Goal: Task Accomplishment & Management: Complete application form

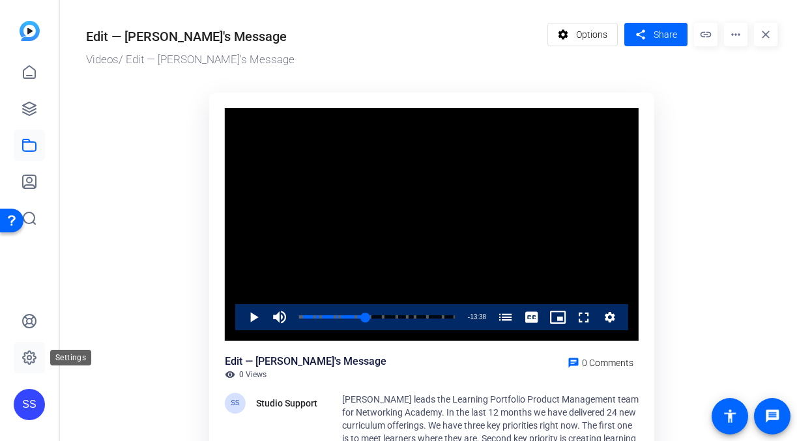
click at [29, 365] on link at bounding box center [29, 357] width 31 height 31
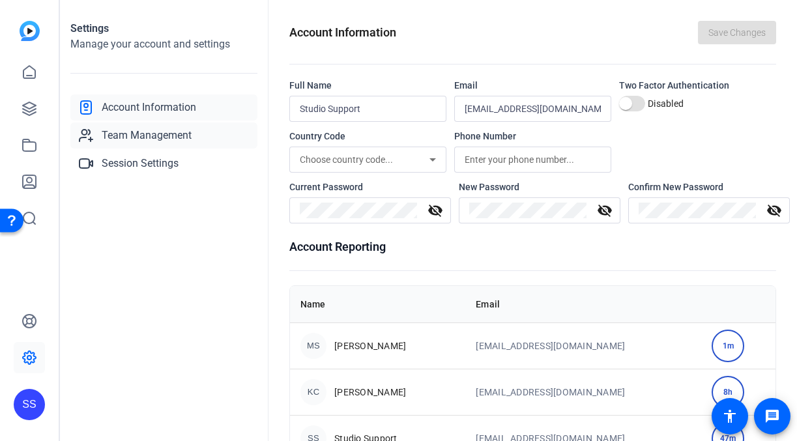
click at [145, 148] on link "Team Management" at bounding box center [163, 135] width 187 height 26
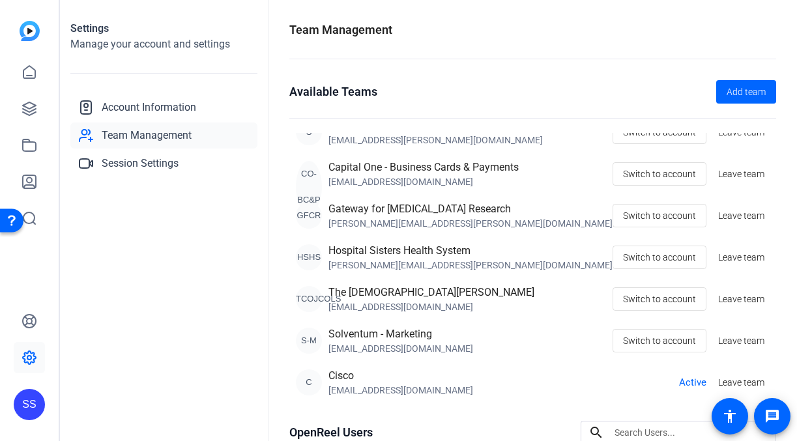
scroll to position [192, 0]
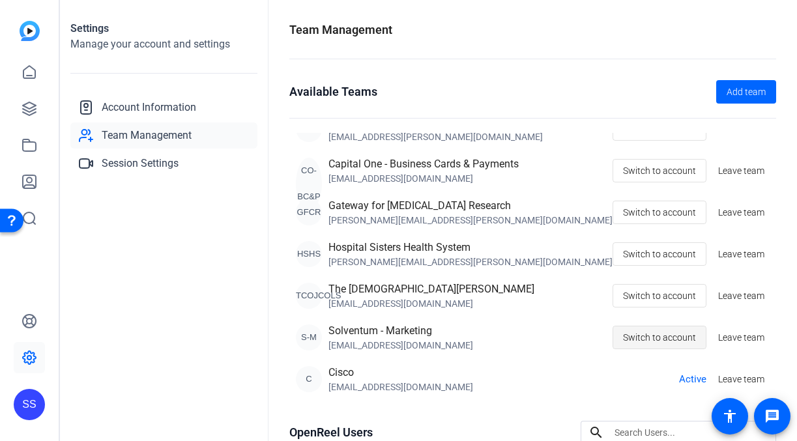
click at [637, 341] on span "Switch to account" at bounding box center [659, 337] width 73 height 25
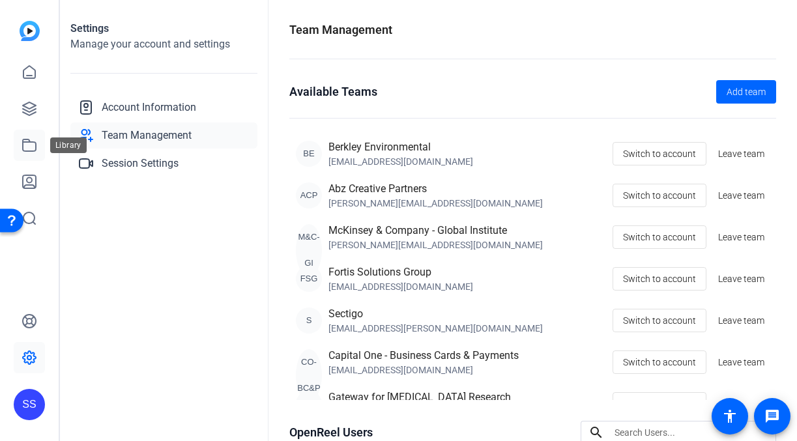
click at [27, 145] on icon at bounding box center [29, 145] width 16 height 16
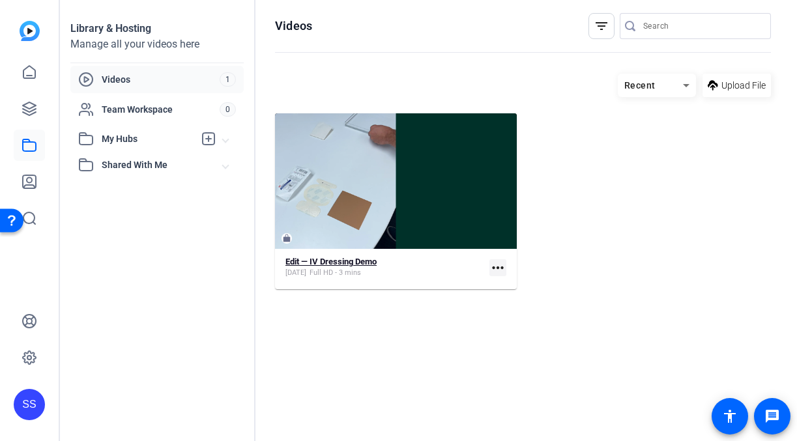
click at [326, 265] on strong "Edit — IV Dressing Demo" at bounding box center [330, 262] width 91 height 10
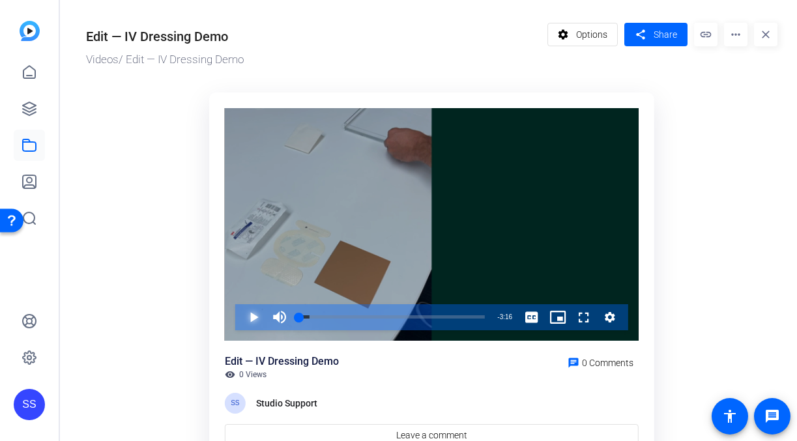
click at [240, 307] on span "Video Player" at bounding box center [240, 317] width 0 height 26
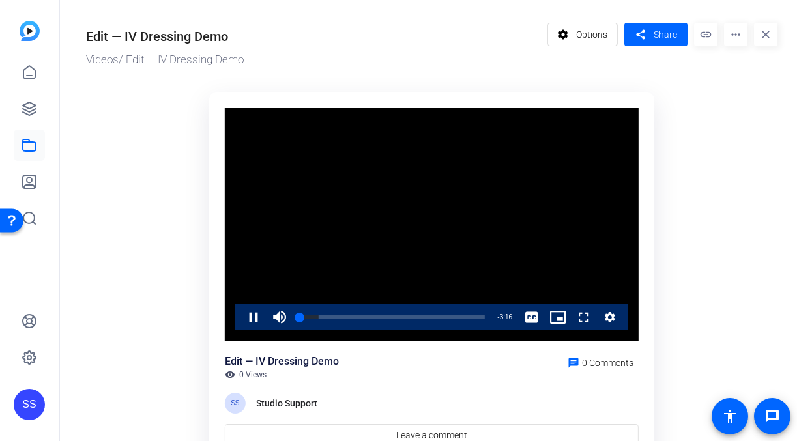
click at [143, 354] on ktd-grid "Video Player is loading. Play Video Pause Mute Current Time 0:00 / Duration 3:1…" at bounding box center [431, 280] width 691 height 391
click at [333, 314] on div "Loaded : 61.05% 0:35 0:35" at bounding box center [392, 317] width 199 height 26
click at [322, 317] on div "Loaded : 61.05% 0:22 0:38" at bounding box center [392, 316] width 186 height 3
click at [416, 316] on div "2:11" at bounding box center [361, 316] width 124 height 3
click at [423, 317] on div "2:16" at bounding box center [363, 316] width 129 height 3
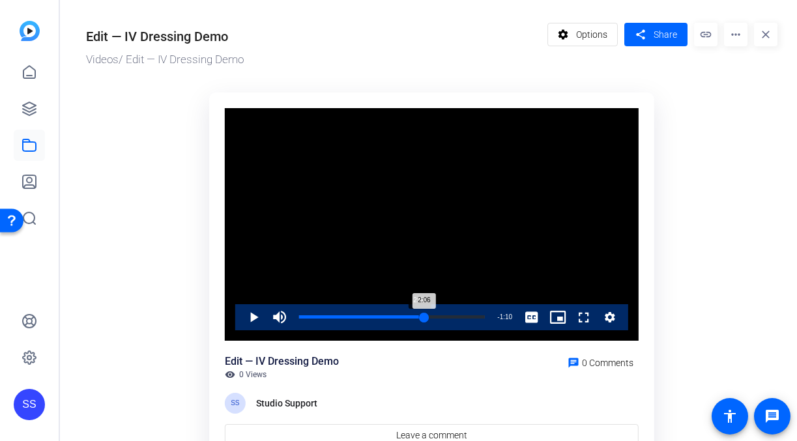
click at [418, 317] on div "2:06" at bounding box center [361, 316] width 125 height 3
click at [240, 317] on span "Video Player" at bounding box center [240, 317] width 0 height 26
click at [730, 31] on mat-icon "more_horiz" at bounding box center [735, 34] width 23 height 23
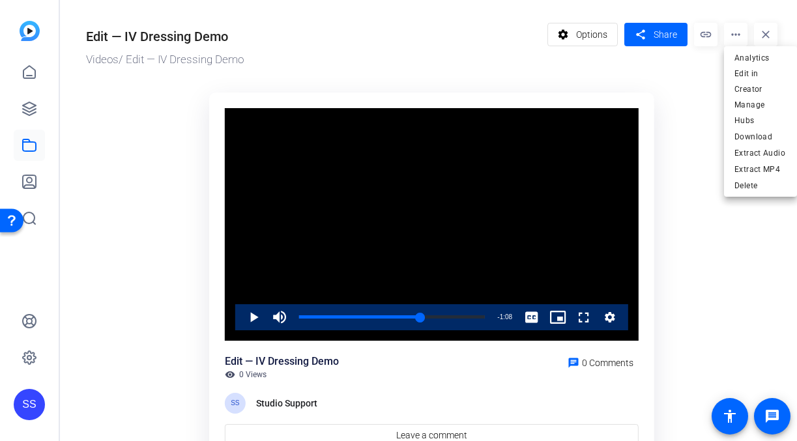
click at [663, 182] on div at bounding box center [398, 220] width 797 height 441
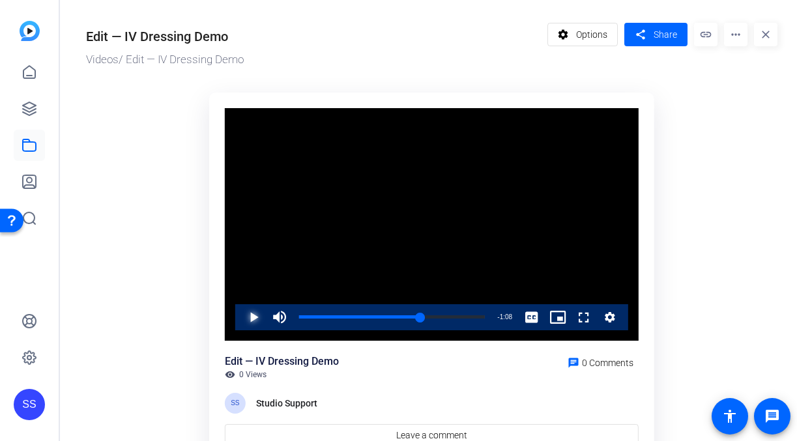
click at [240, 315] on span "Video Player" at bounding box center [240, 317] width 0 height 26
click at [451, 317] on div "2:47" at bounding box center [378, 316] width 158 height 3
click at [240, 317] on span "Video Player" at bounding box center [240, 317] width 0 height 26
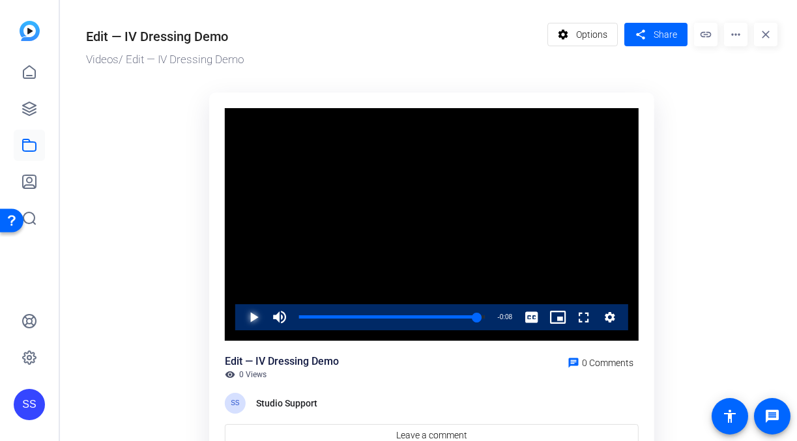
click at [240, 318] on span "Video Player" at bounding box center [240, 317] width 0 height 26
click at [739, 33] on mat-icon "more_horiz" at bounding box center [735, 34] width 23 height 23
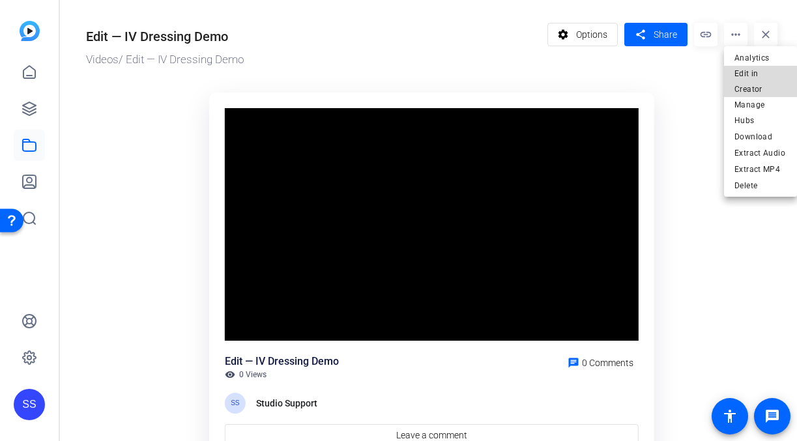
click at [763, 87] on span "Edit in Creator" at bounding box center [760, 81] width 52 height 31
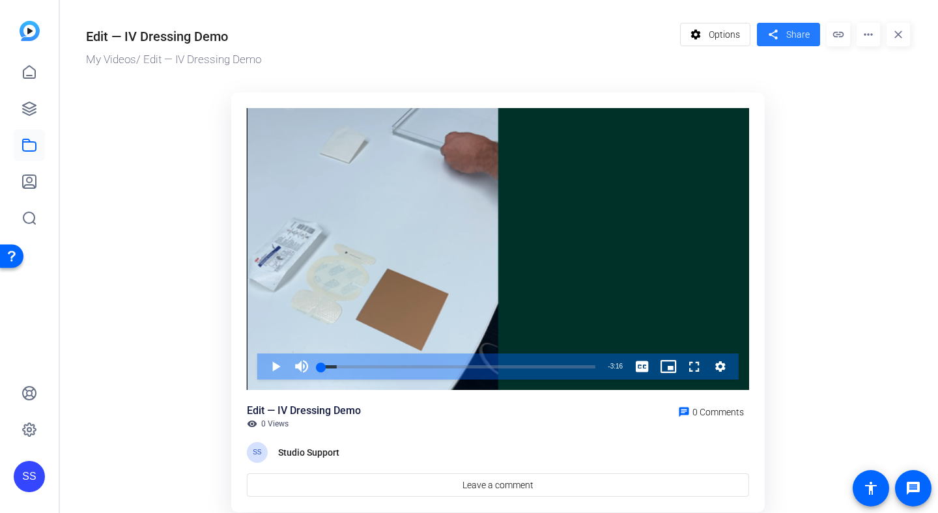
click at [782, 25] on span at bounding box center [788, 34] width 63 height 31
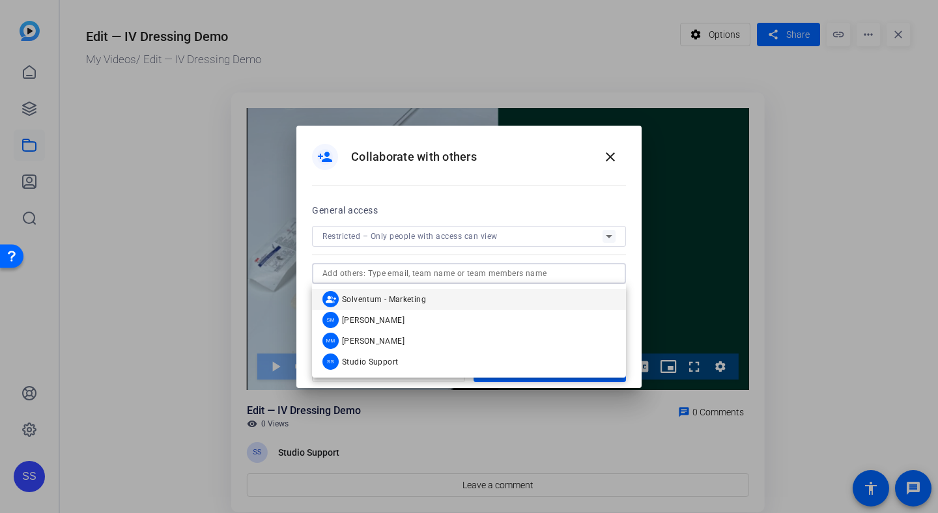
click at [481, 271] on input "text" at bounding box center [468, 274] width 293 height 16
click at [534, 162] on div "person_add Collaborate with others close" at bounding box center [469, 156] width 314 height 31
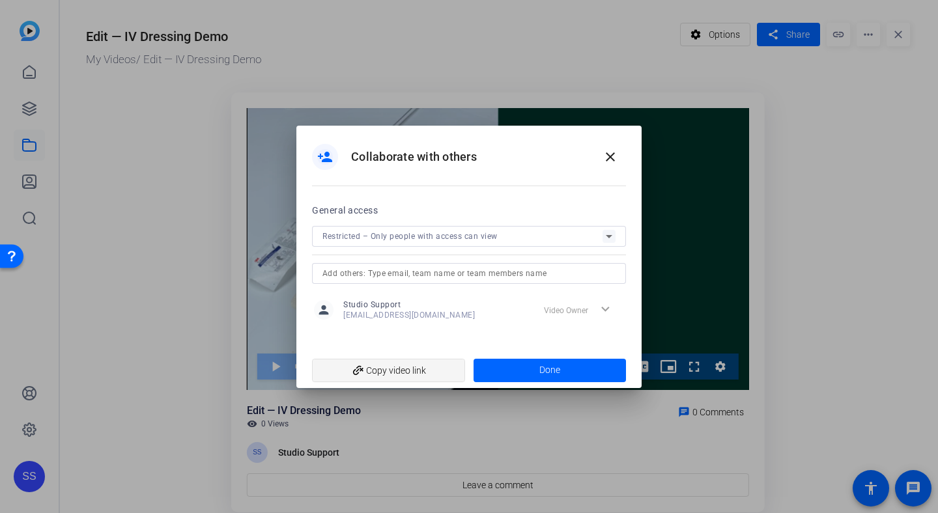
click at [393, 361] on span "add_link Copy video link" at bounding box center [388, 370] width 132 height 25
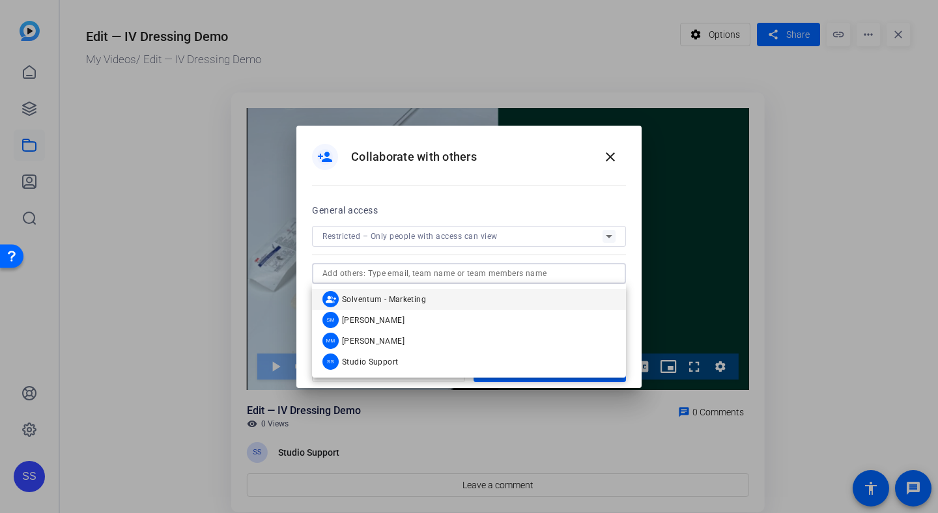
click at [498, 280] on input "text" at bounding box center [468, 274] width 293 height 16
click at [474, 315] on mat-option "SM [PERSON_NAME]" at bounding box center [469, 320] width 314 height 21
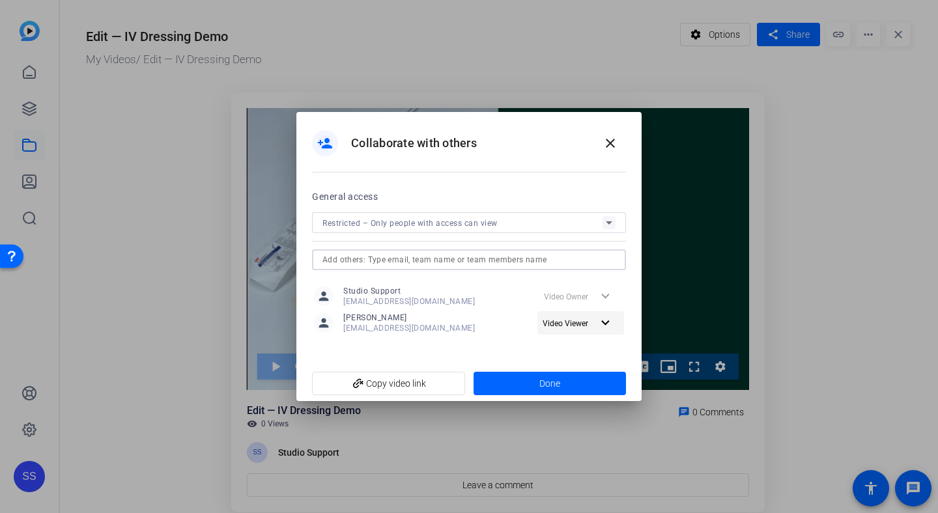
click at [561, 328] on span "Video Viewer" at bounding box center [566, 323] width 46 height 9
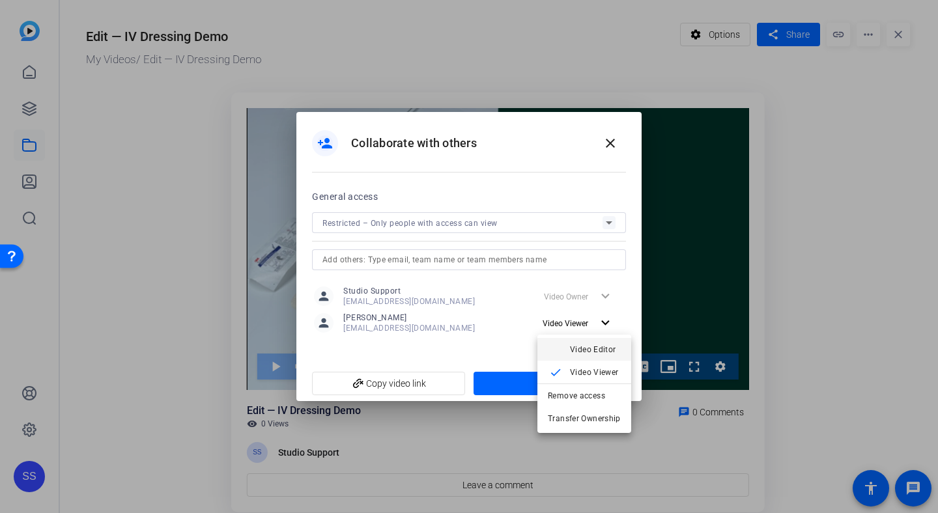
click at [577, 355] on span "Video Editor" at bounding box center [595, 350] width 51 height 16
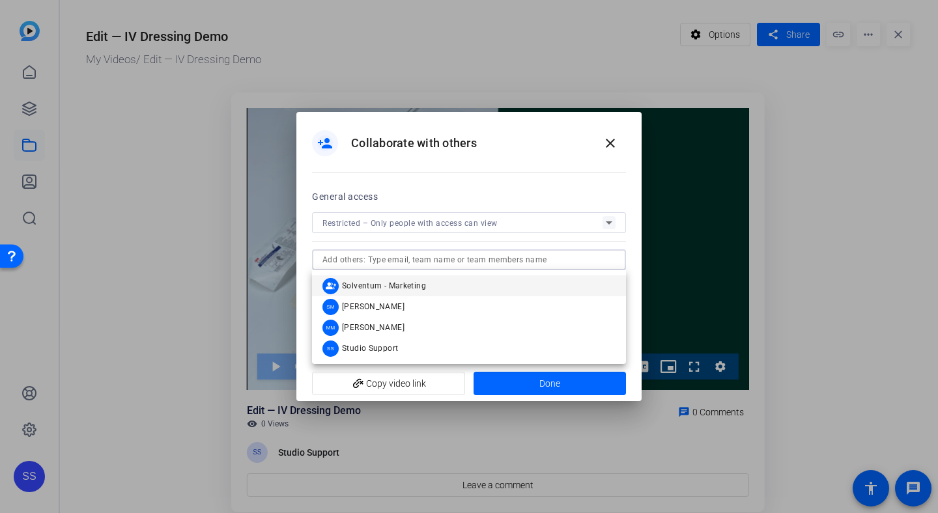
click at [518, 258] on input "text" at bounding box center [468, 260] width 293 height 16
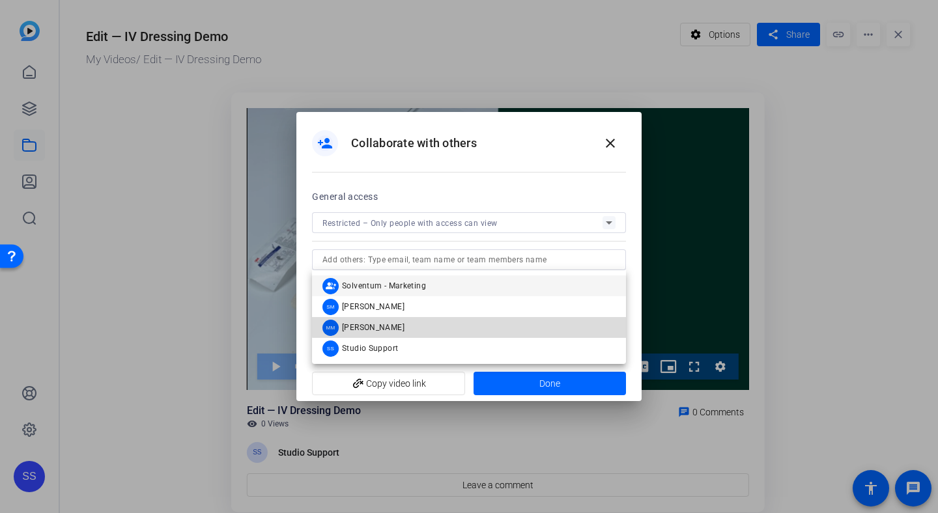
click at [472, 322] on mat-option "MM [PERSON_NAME]" at bounding box center [469, 327] width 314 height 21
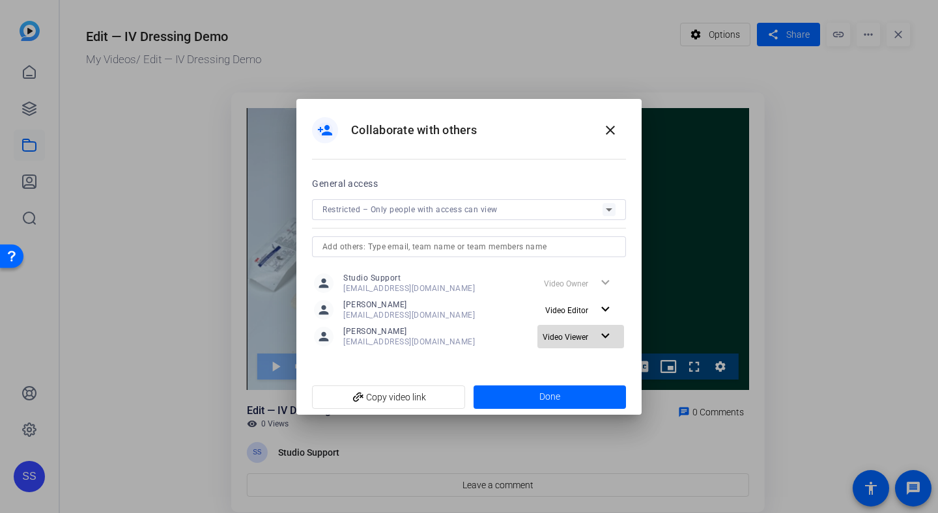
click at [571, 334] on span "Video Viewer" at bounding box center [566, 337] width 46 height 9
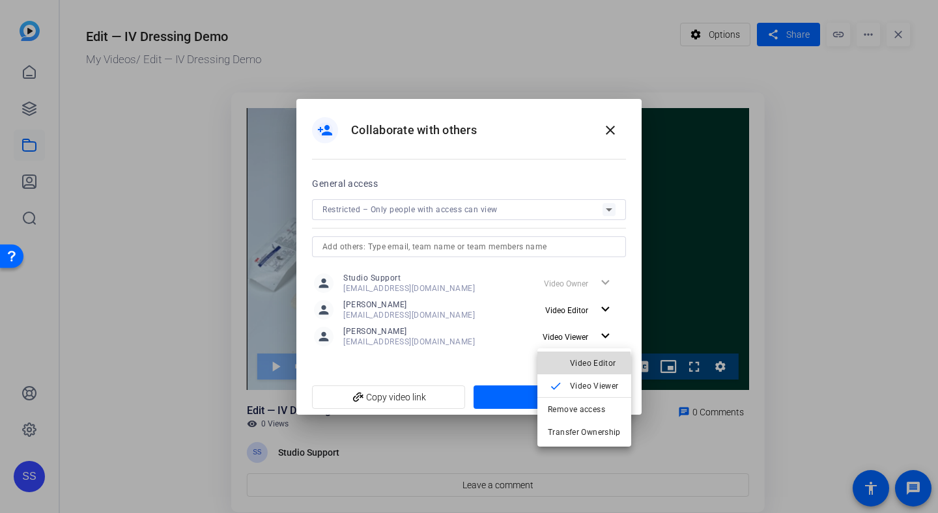
click at [577, 365] on span "Video Editor" at bounding box center [593, 362] width 46 height 9
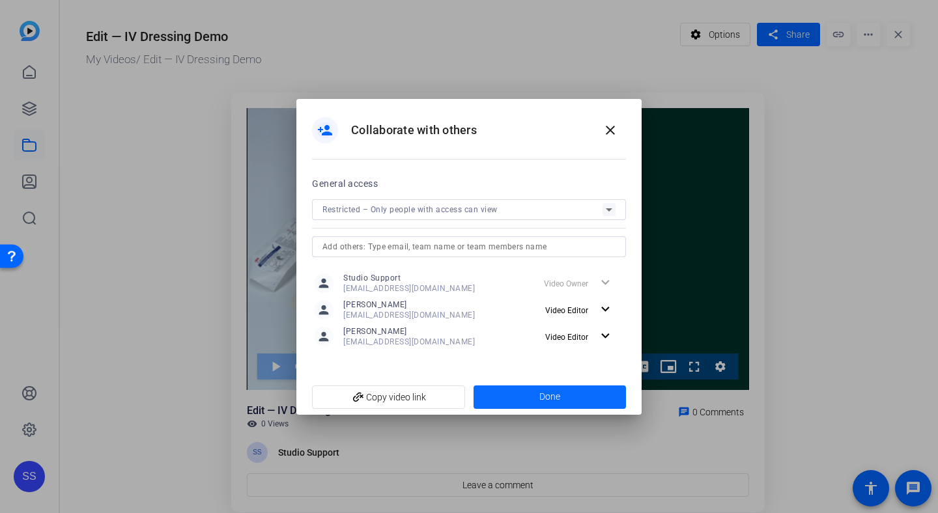
click at [553, 399] on span "Done" at bounding box center [549, 397] width 21 height 14
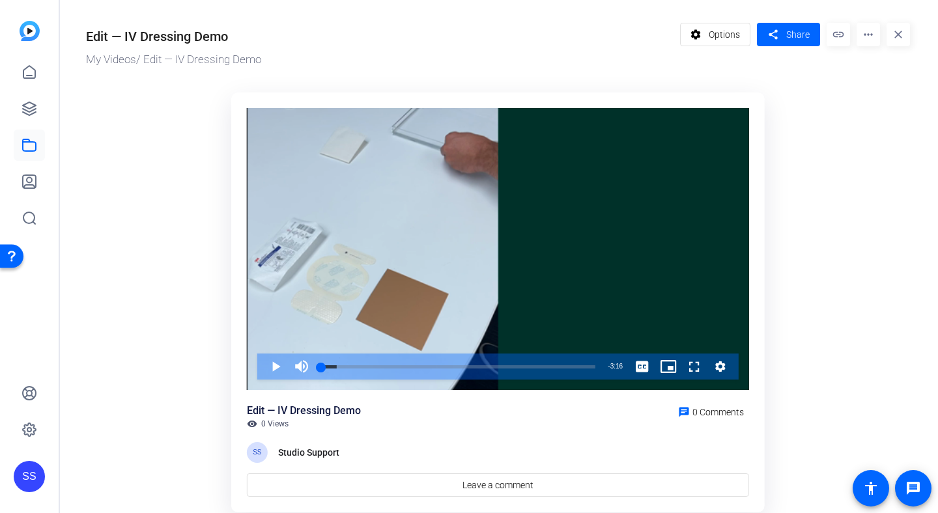
click at [31, 483] on div "SS" at bounding box center [29, 476] width 31 height 31
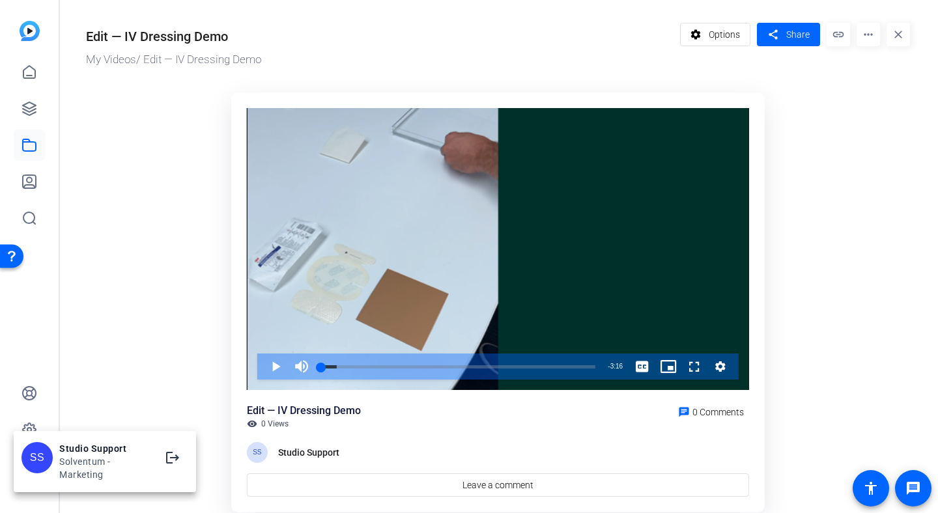
click at [69, 364] on div at bounding box center [469, 256] width 938 height 513
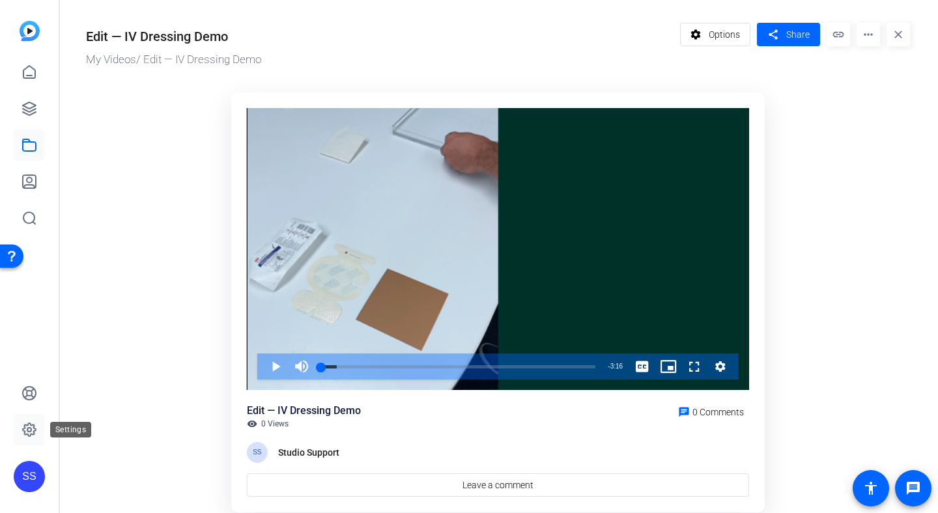
click at [25, 431] on icon at bounding box center [29, 430] width 16 height 16
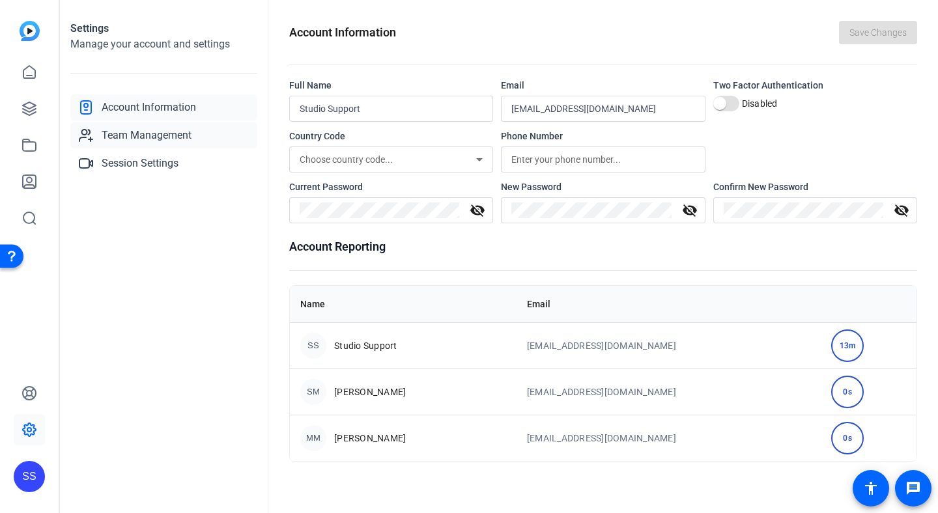
click at [184, 132] on span "Team Management" at bounding box center [147, 136] width 90 height 16
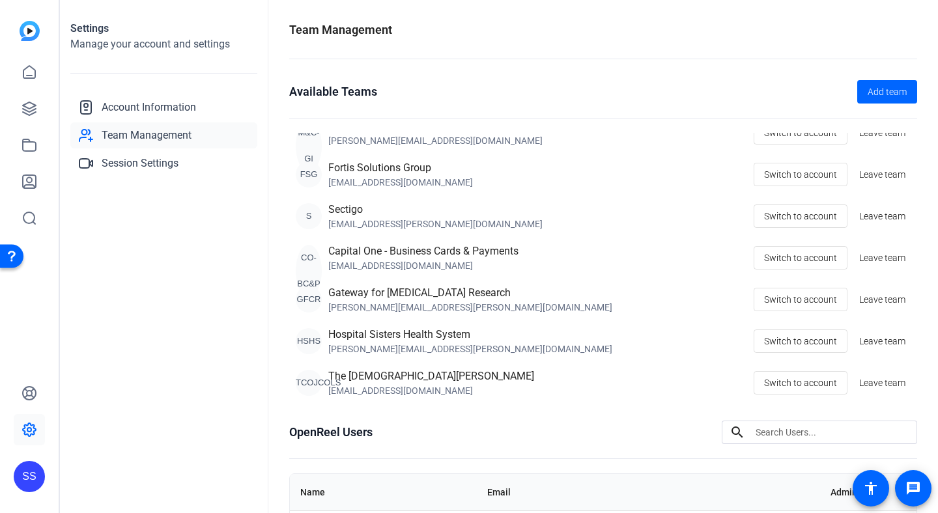
scroll to position [192, 0]
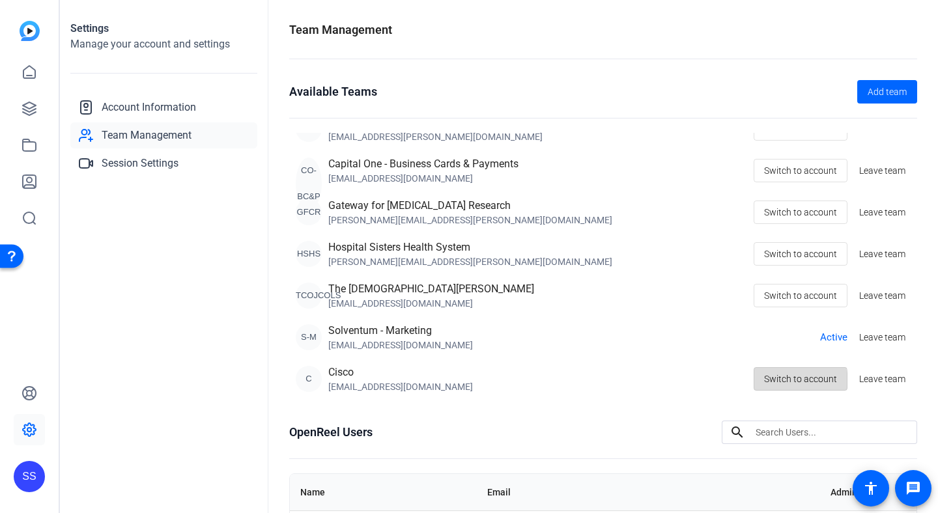
click at [770, 384] on span "Switch to account" at bounding box center [800, 379] width 73 height 25
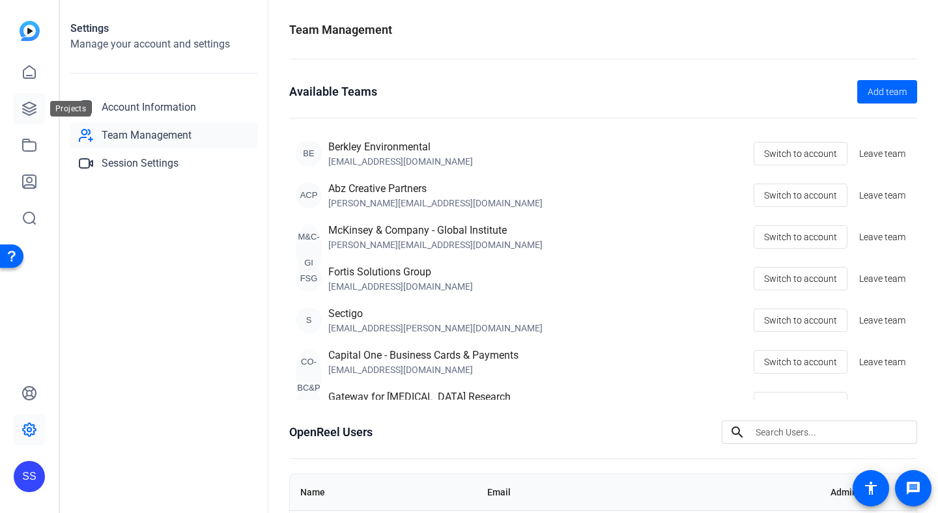
click at [35, 111] on icon at bounding box center [29, 109] width 16 height 16
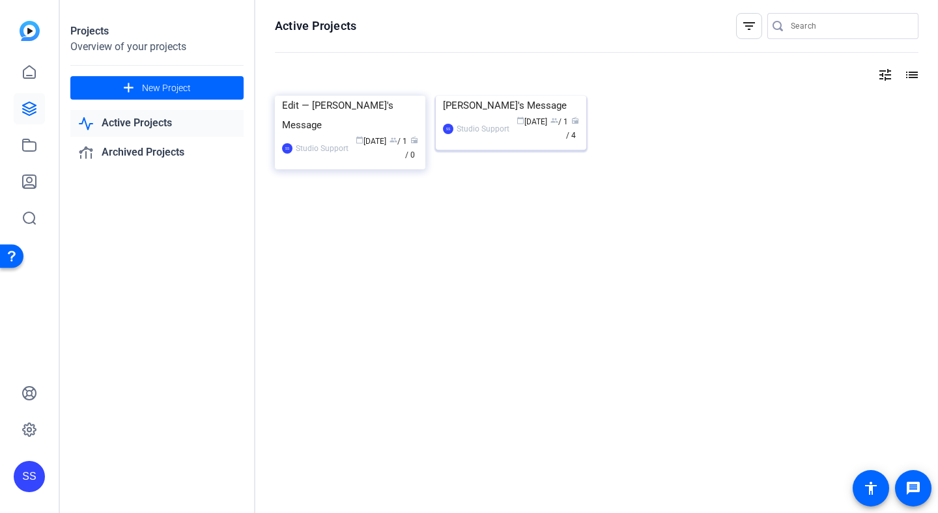
click at [498, 115] on div "Dave's Message" at bounding box center [511, 106] width 136 height 20
click at [143, 84] on span "New Project" at bounding box center [166, 88] width 49 height 14
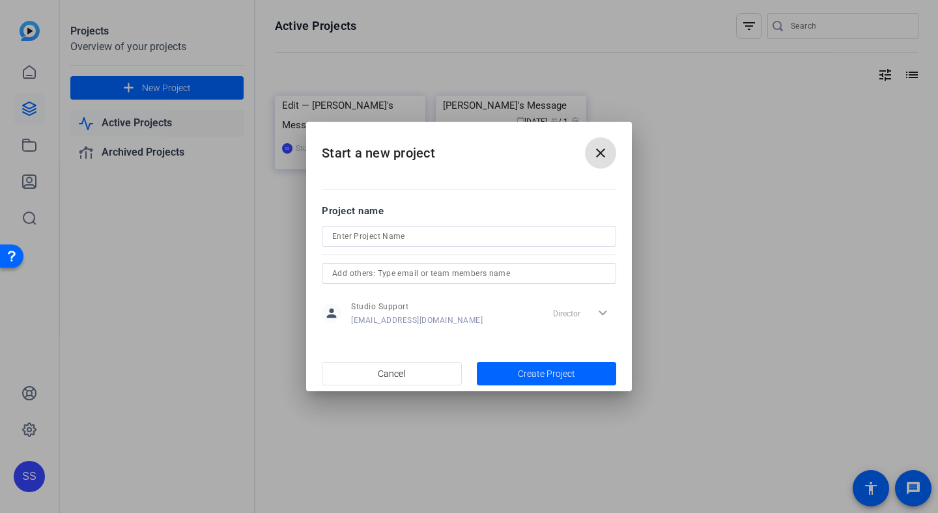
click at [377, 236] on input at bounding box center [469, 237] width 274 height 16
type input "Lynn's Message"
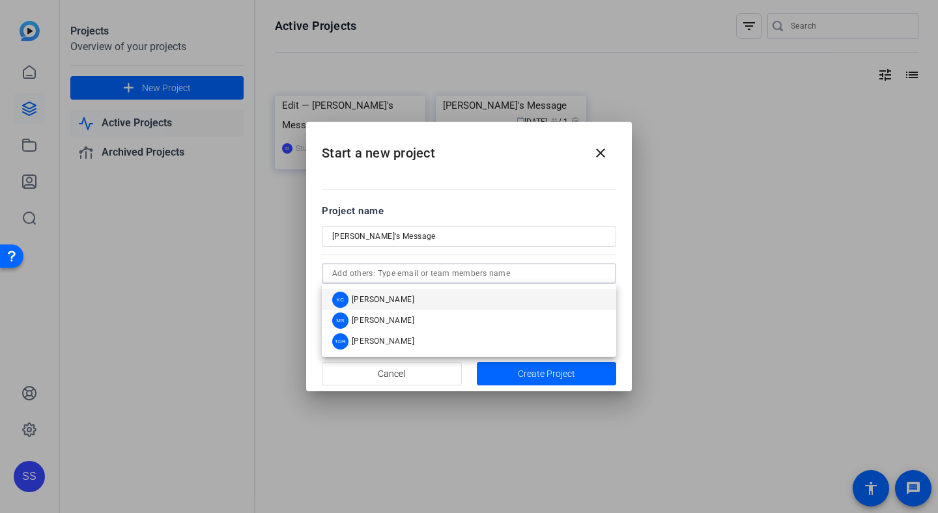
click at [425, 274] on input "text" at bounding box center [469, 274] width 274 height 16
click at [509, 371] on span "button" at bounding box center [547, 373] width 140 height 31
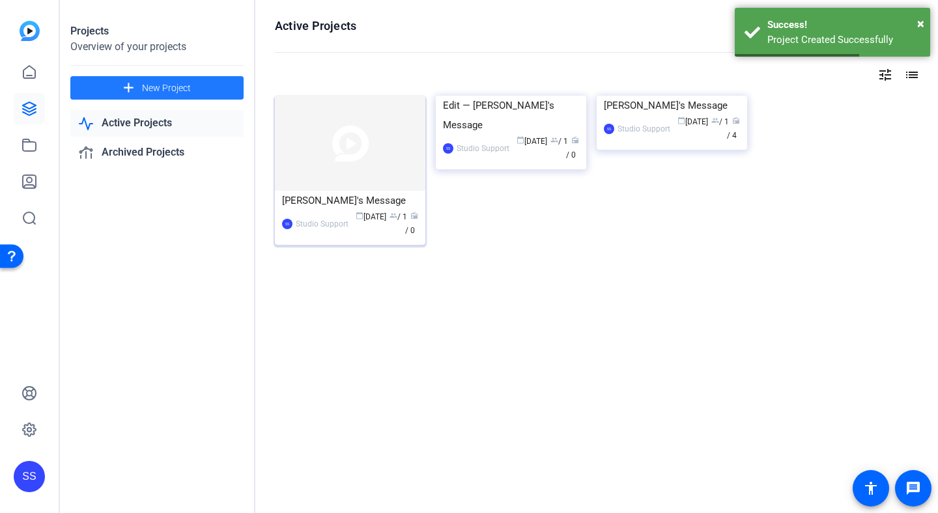
click at [356, 214] on div "calendar_today Sep 05 group / 1 radio / 0" at bounding box center [386, 223] width 63 height 27
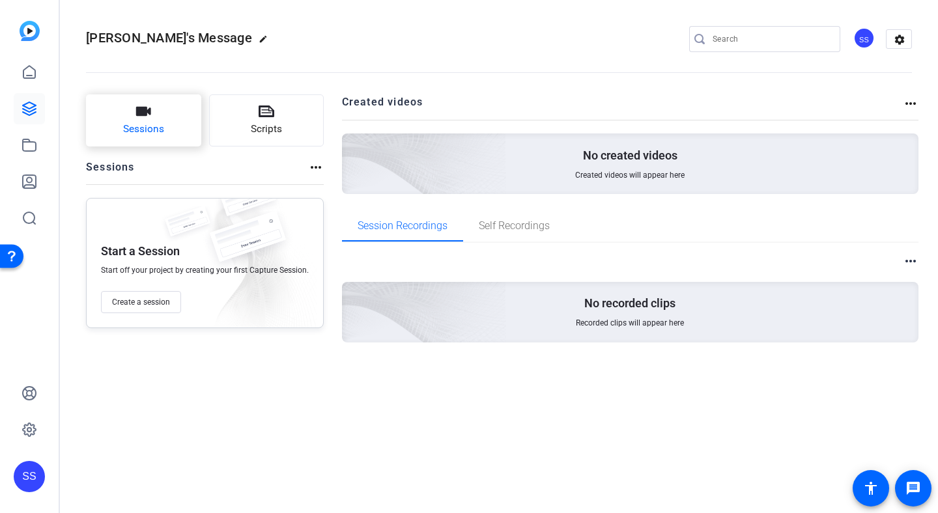
click at [156, 113] on button "Sessions" at bounding box center [143, 120] width 115 height 52
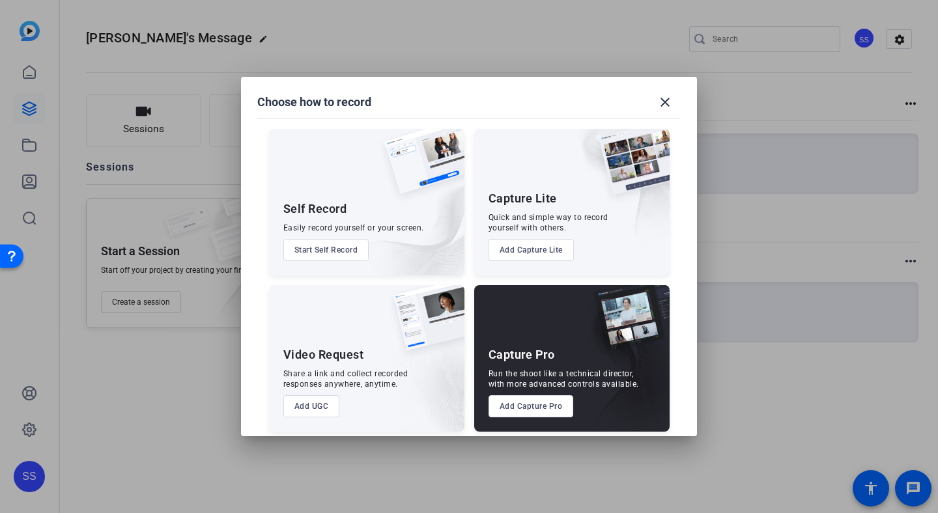
click at [540, 408] on button "Add Capture Pro" at bounding box center [531, 406] width 85 height 22
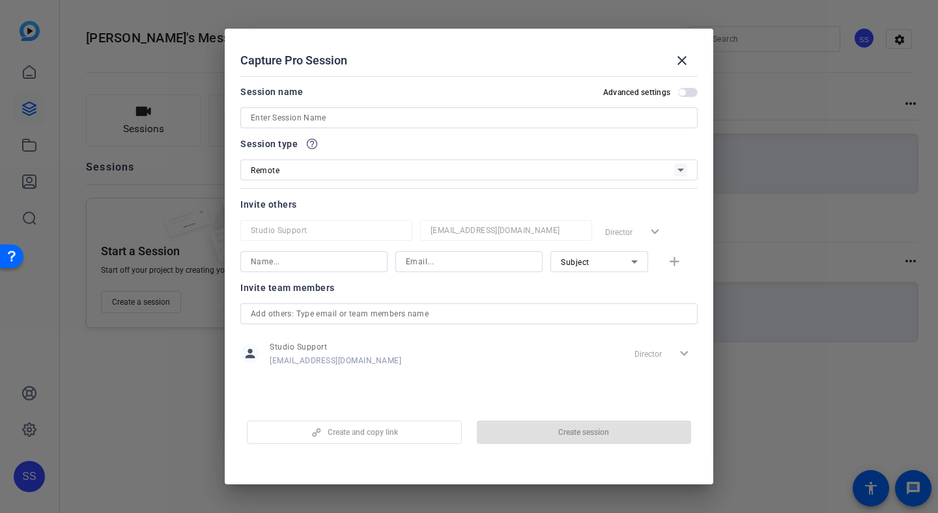
click at [398, 114] on input at bounding box center [469, 118] width 436 height 16
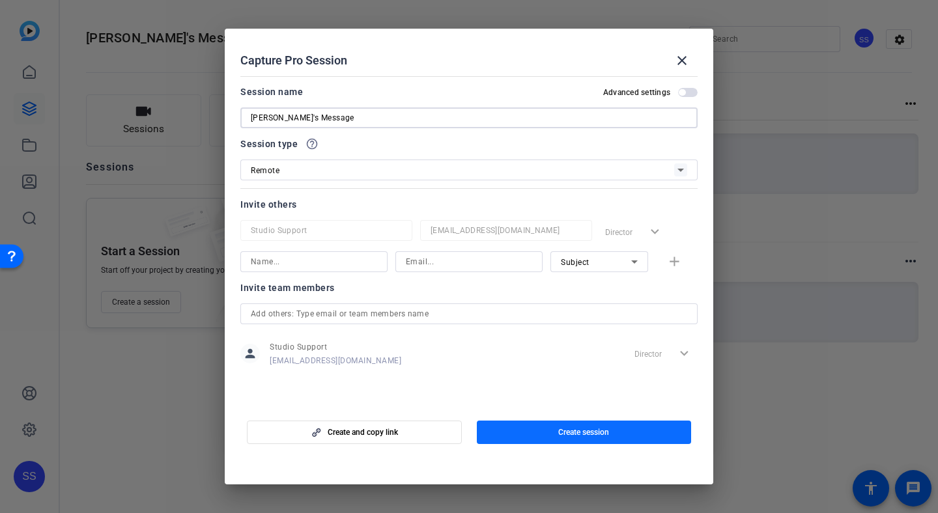
type input "Lynn's Message"
click at [563, 431] on span "Create session" at bounding box center [583, 432] width 51 height 10
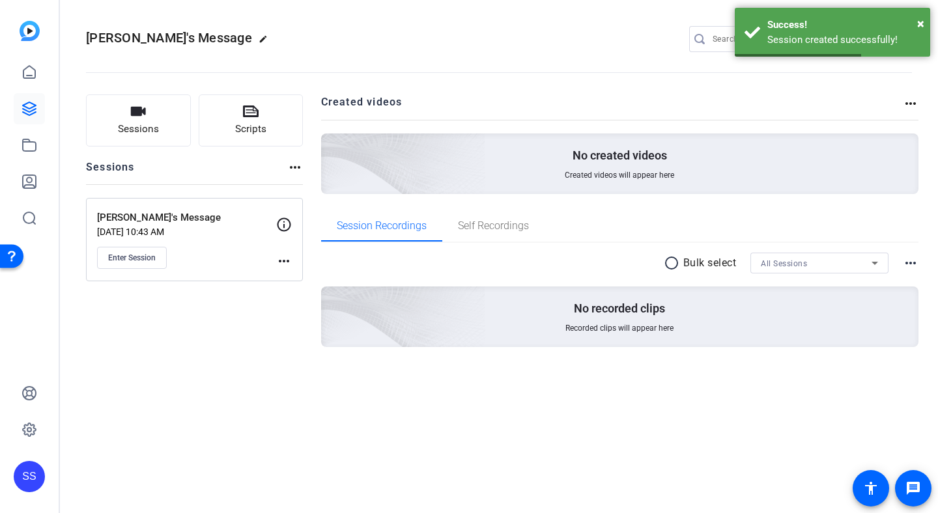
click at [283, 262] on mat-icon "more_horiz" at bounding box center [284, 261] width 16 height 16
click at [298, 274] on span "Edit Session" at bounding box center [316, 280] width 59 height 16
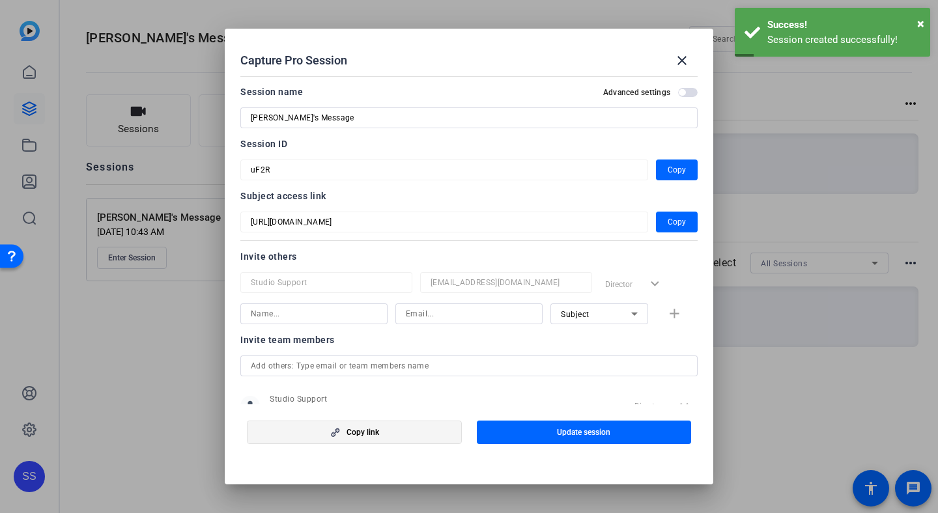
click at [380, 427] on span "button" at bounding box center [355, 432] width 214 height 31
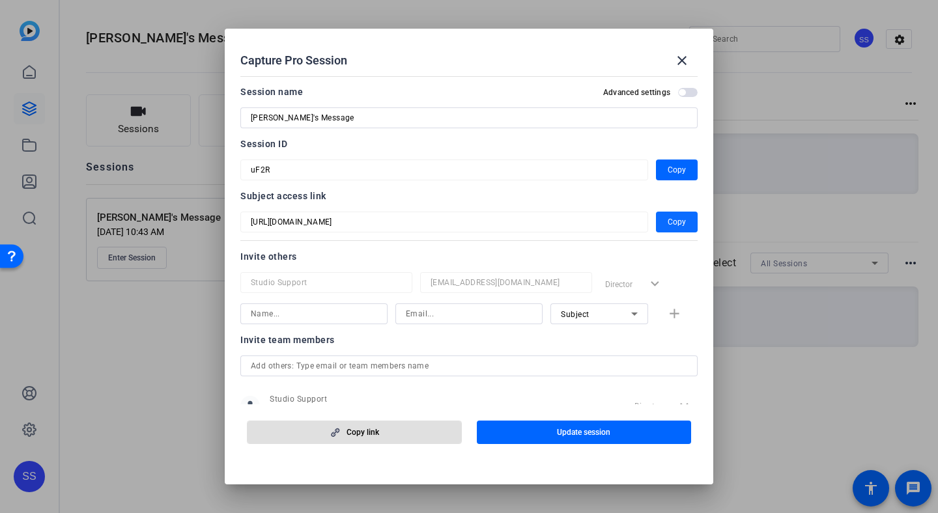
click at [666, 225] on span "button" at bounding box center [677, 222] width 42 height 31
